Goal: Transaction & Acquisition: Download file/media

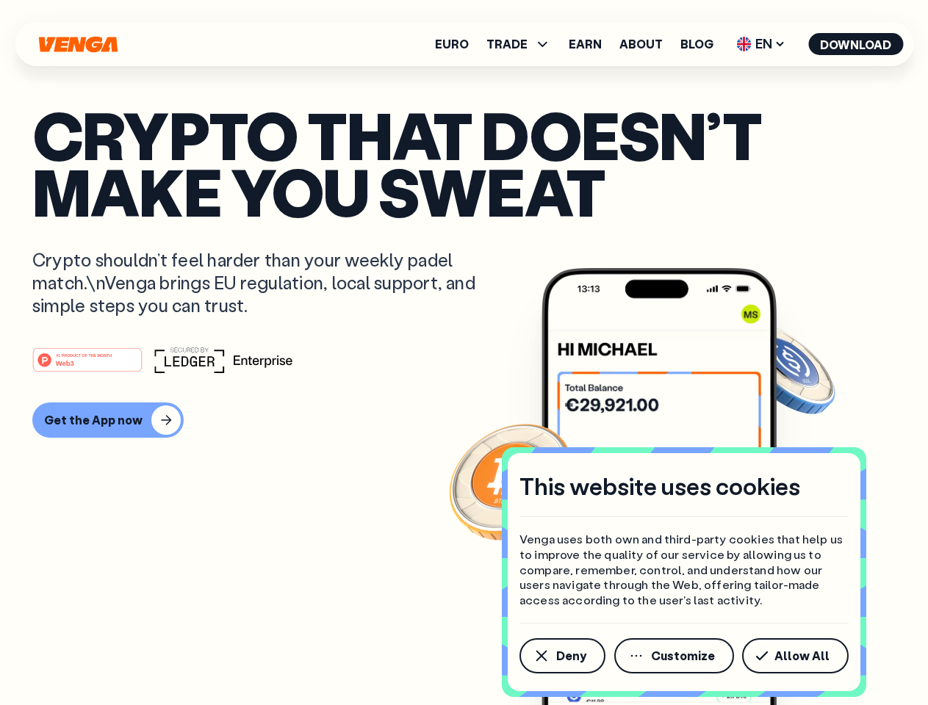
click at [464, 353] on div "#1 PRODUCT OF THE MONTH Web3" at bounding box center [463, 360] width 863 height 26
click at [561, 656] on span "Deny" at bounding box center [571, 656] width 30 height 12
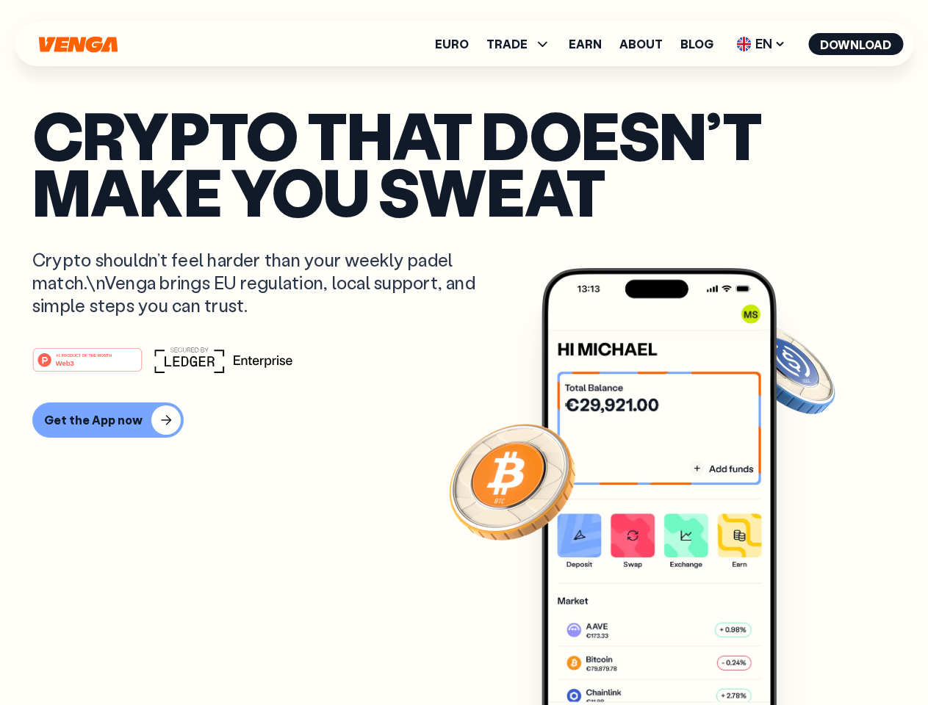
click at [675, 656] on img at bounding box center [658, 514] width 235 height 492
click at [798, 656] on article "Crypto that doesn’t make you sweat Crypto shouldn’t feel harder than your weekl…" at bounding box center [463, 382] width 863 height 551
click at [523, 44] on span "TRADE" at bounding box center [506, 44] width 41 height 12
click at [761, 44] on span "EN" at bounding box center [761, 44] width 60 height 24
click at [856, 44] on button "Download" at bounding box center [855, 44] width 95 height 22
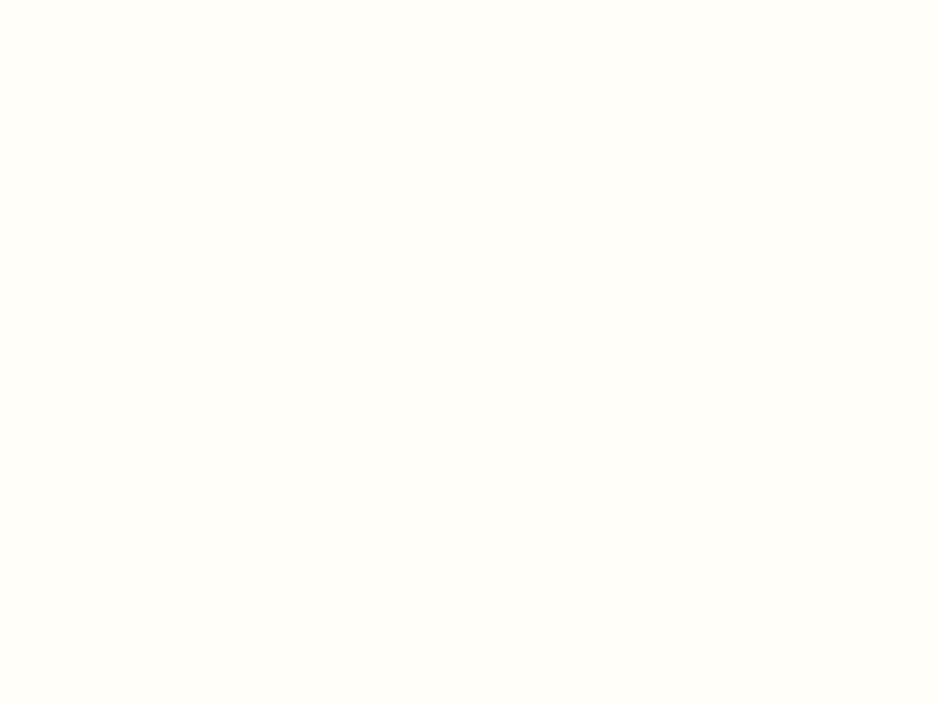
click at [464, 0] on html "This website uses cookies Venga uses both own and third-party cookies that help…" at bounding box center [470, 0] width 940 height 0
click at [106, 0] on html "This website uses cookies Venga uses both own and third-party cookies that help…" at bounding box center [470, 0] width 940 height 0
click at [90, 0] on html "This website uses cookies Venga uses both own and third-party cookies that help…" at bounding box center [470, 0] width 940 height 0
